Goal: Check status: Check status

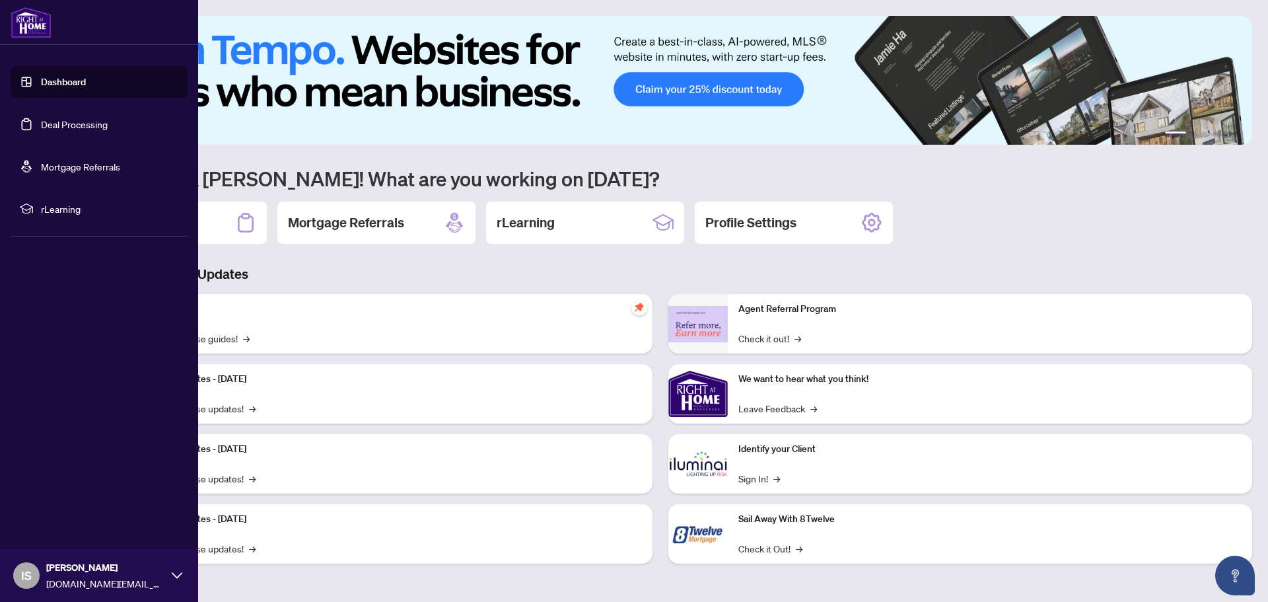
click at [71, 121] on link "Deal Processing" at bounding box center [74, 124] width 67 height 12
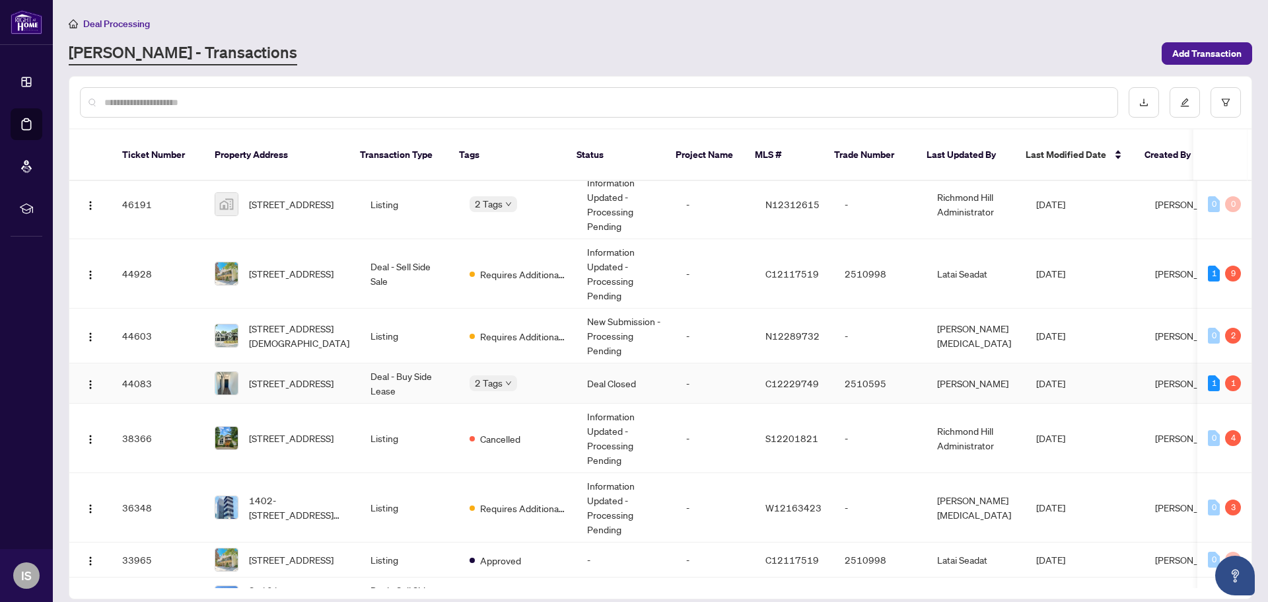
scroll to position [132, 0]
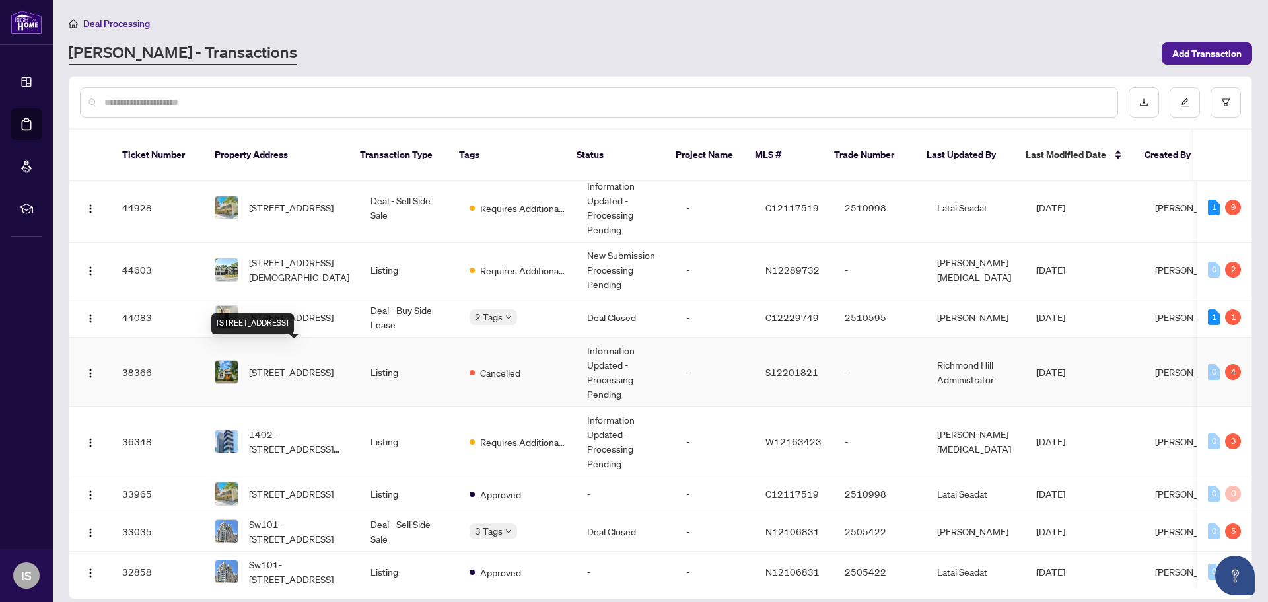
click at [293, 365] on span "[STREET_ADDRESS]" at bounding box center [291, 372] width 85 height 15
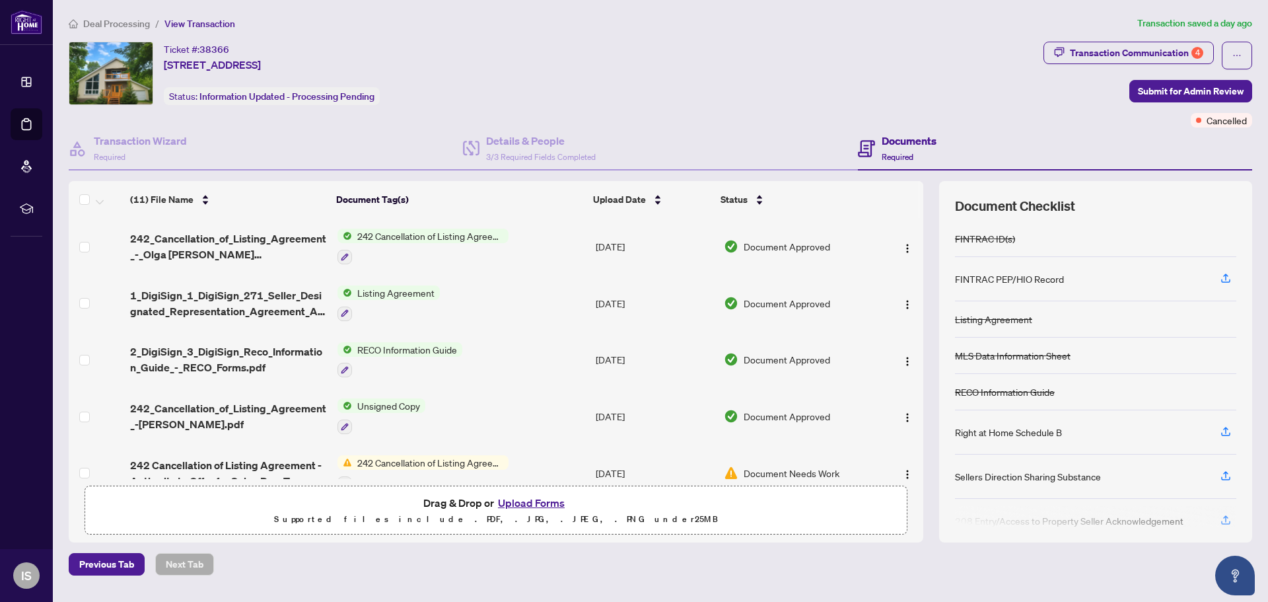
click at [406, 288] on span "Listing Agreement" at bounding box center [396, 292] width 88 height 15
click at [396, 351] on span "Listing Agreement" at bounding box center [372, 357] width 88 height 15
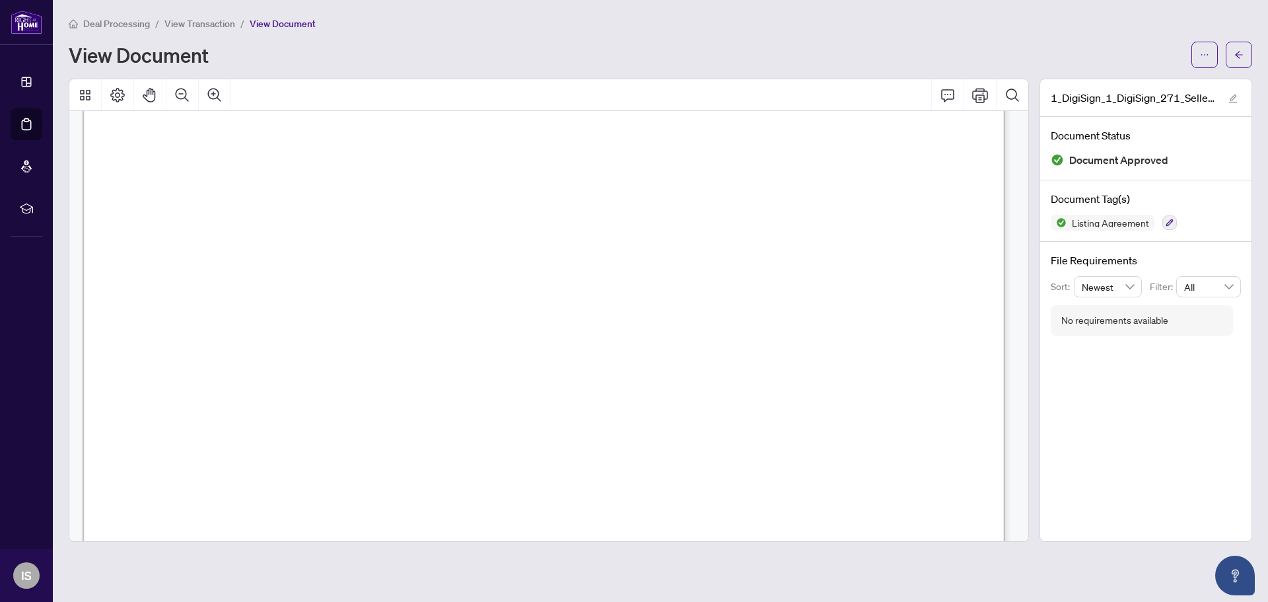
scroll to position [2973, 0]
drag, startPoint x: 834, startPoint y: 354, endPoint x: 743, endPoint y: 347, distance: 91.5
